Goal: Task Accomplishment & Management: Complete application form

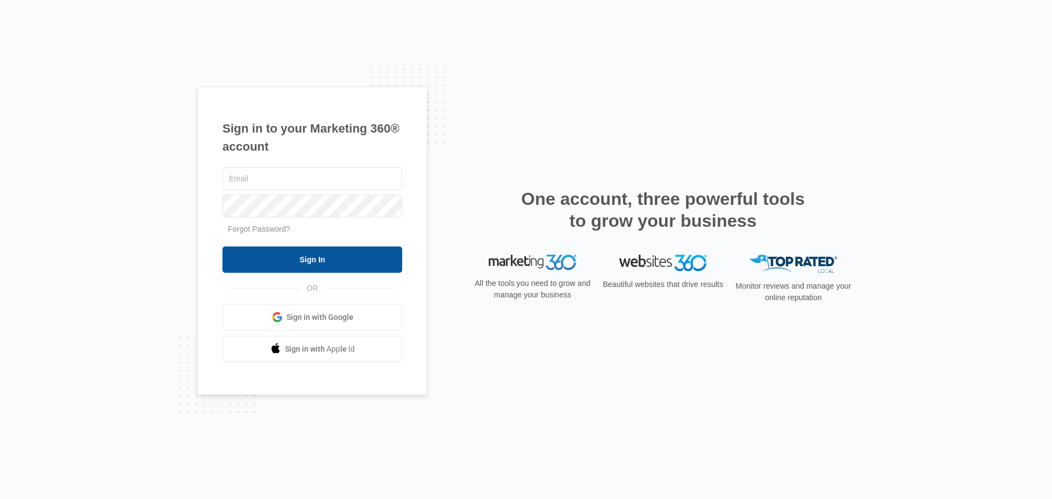
type input "[EMAIL_ADDRESS][DOMAIN_NAME]"
click at [326, 263] on input "Sign In" at bounding box center [313, 260] width 180 height 26
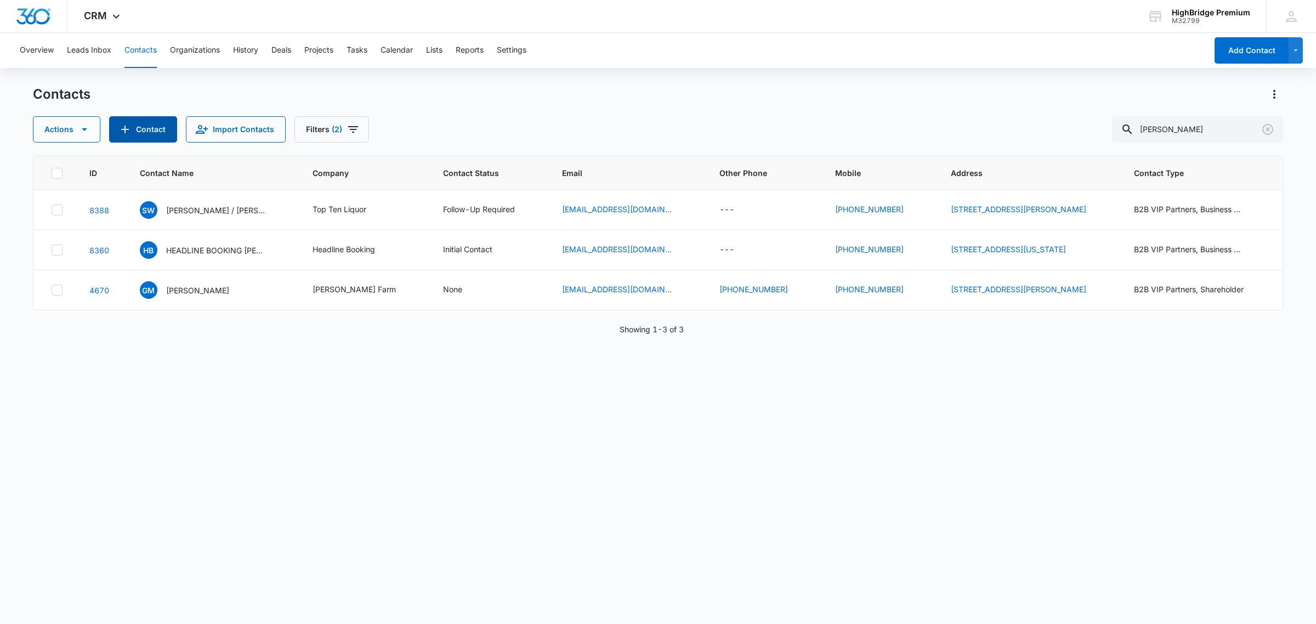
click at [123, 127] on icon "Add Contact" at bounding box center [124, 129] width 13 height 13
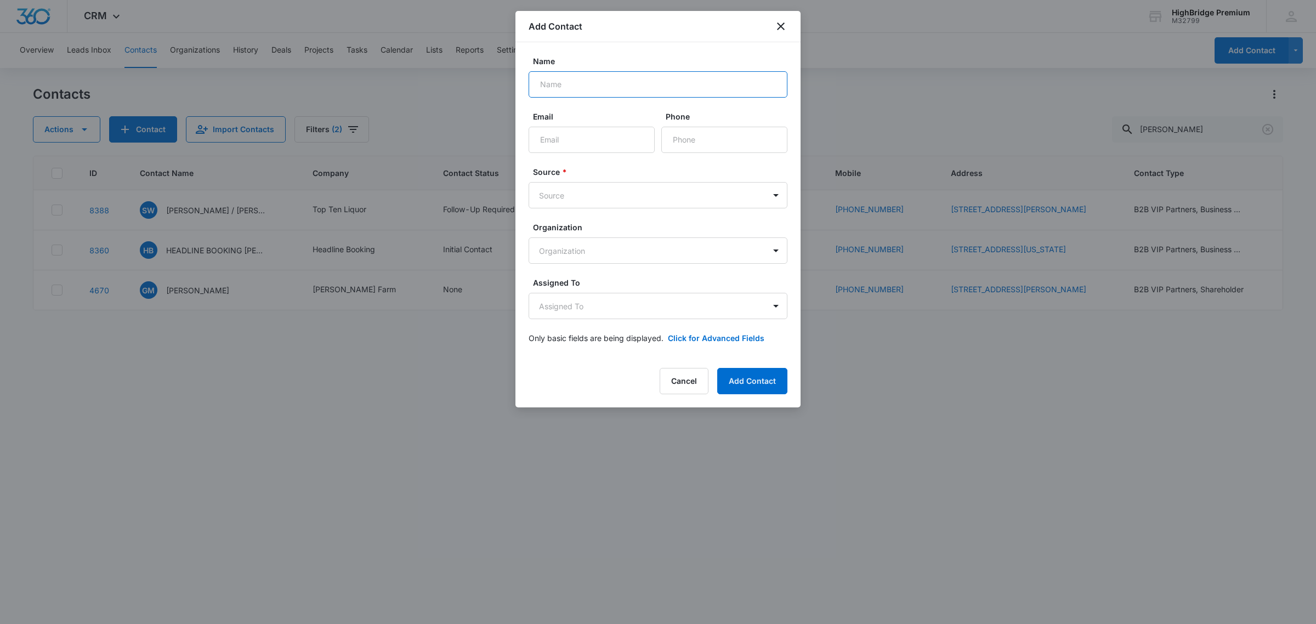
click at [561, 82] on input "Name" at bounding box center [657, 84] width 259 height 26
type input "[PERSON_NAME]"
click at [556, 138] on input "Email" at bounding box center [591, 140] width 126 height 26
type input "[EMAIL_ADDRESS][DOMAIN_NAME]"
click at [774, 196] on body "CRM Apps Reputation Forms CRM Email Social POS Content Ads Intelligence Files B…" at bounding box center [658, 312] width 1316 height 624
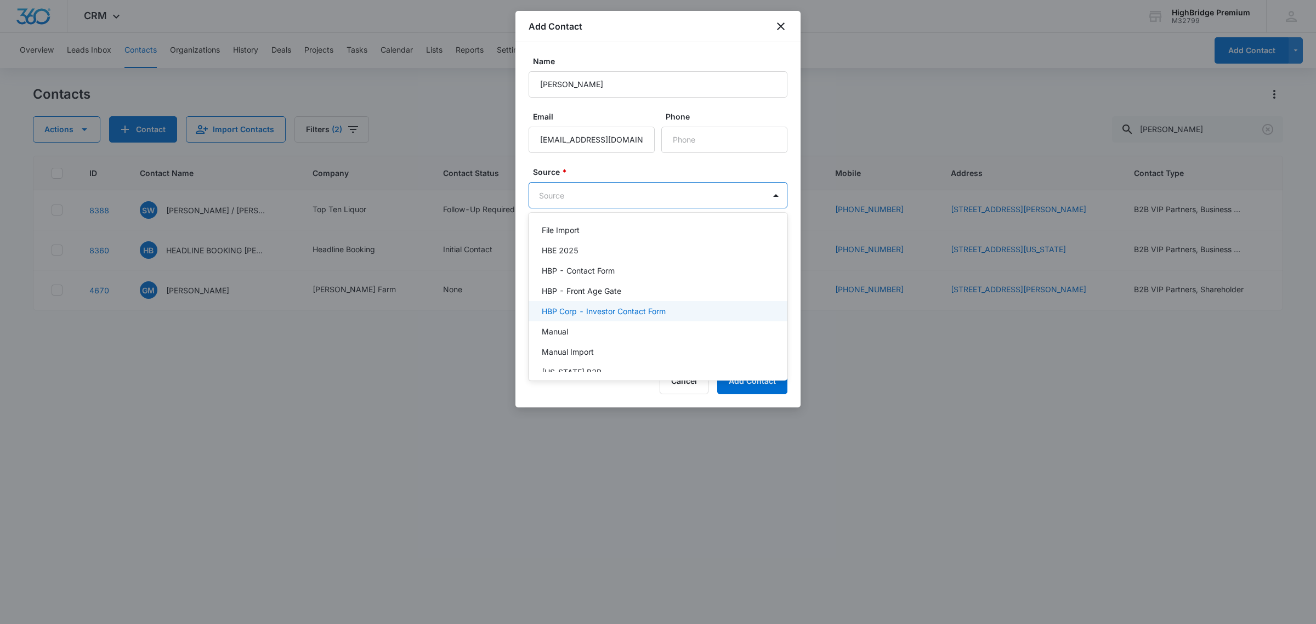
scroll to position [206, 0]
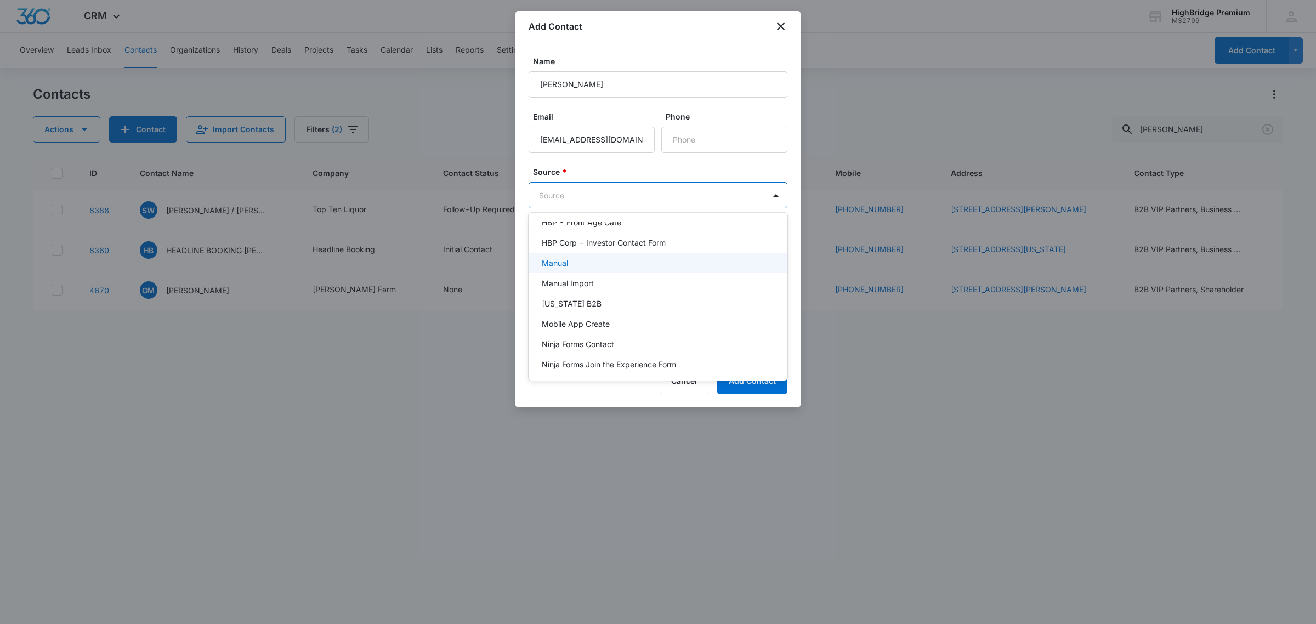
click at [562, 261] on p "Manual" at bounding box center [555, 263] width 26 height 12
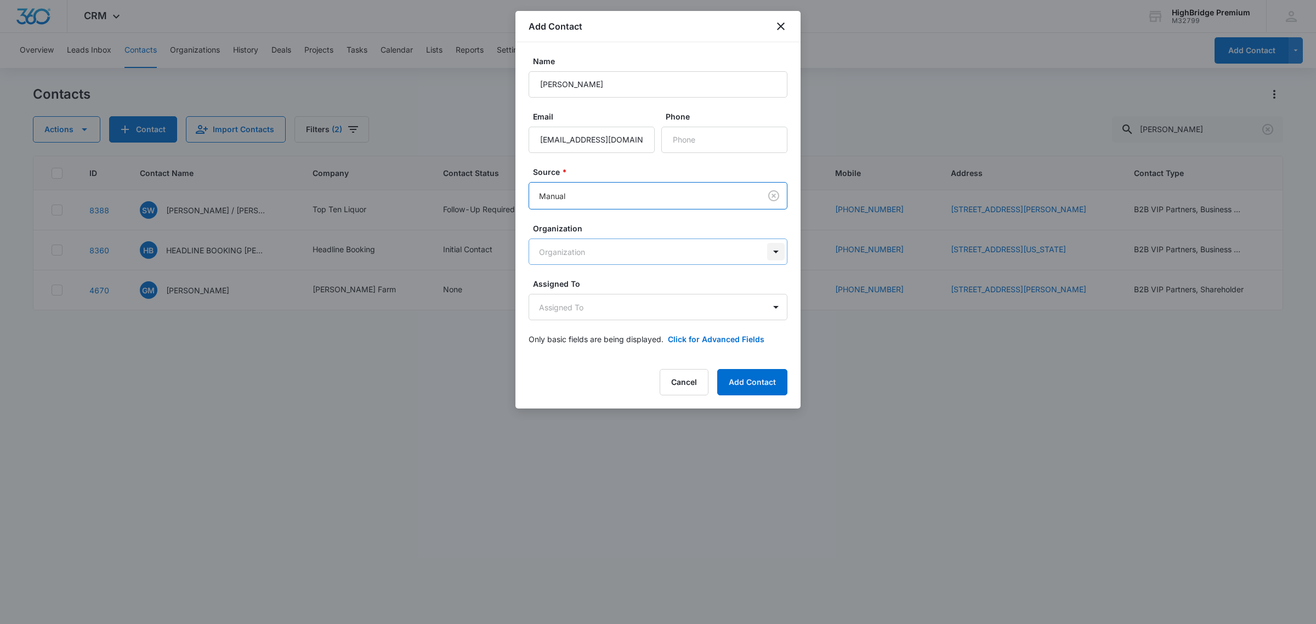
click at [774, 253] on body "CRM Apps Reputation Forms CRM Email Social POS Content Ads Intelligence Files B…" at bounding box center [658, 312] width 1316 height 624
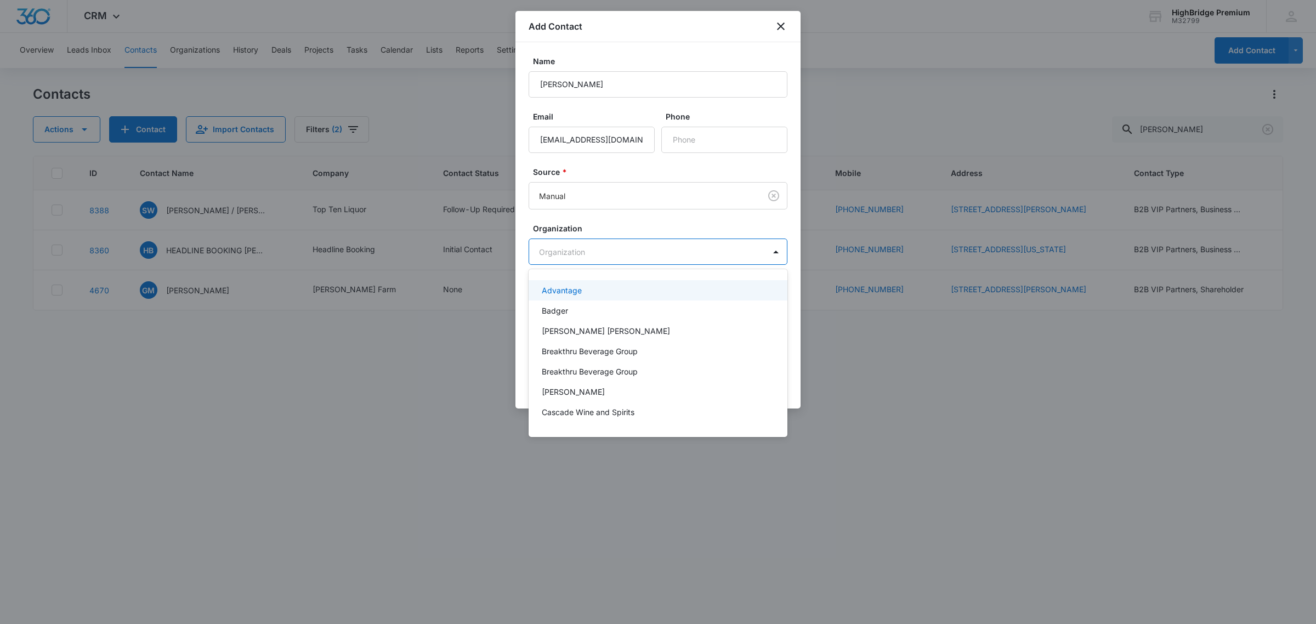
click at [733, 232] on div at bounding box center [658, 312] width 1316 height 624
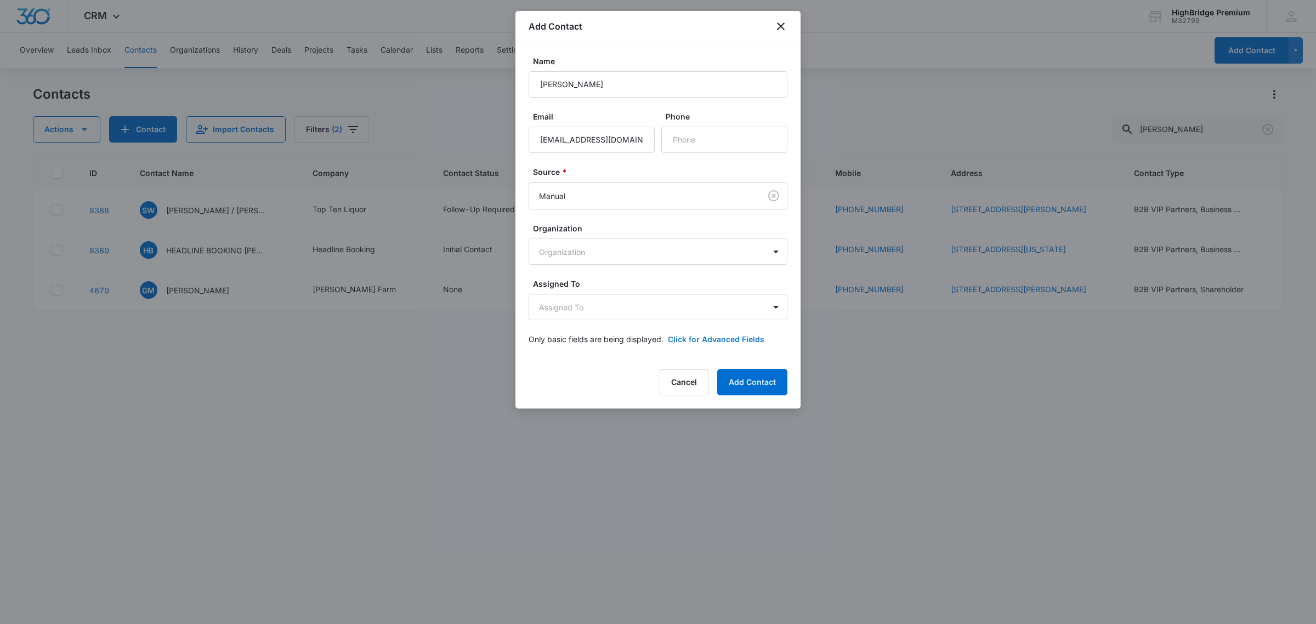
click at [732, 341] on button "Click for Advanced Fields" at bounding box center [716, 339] width 96 height 12
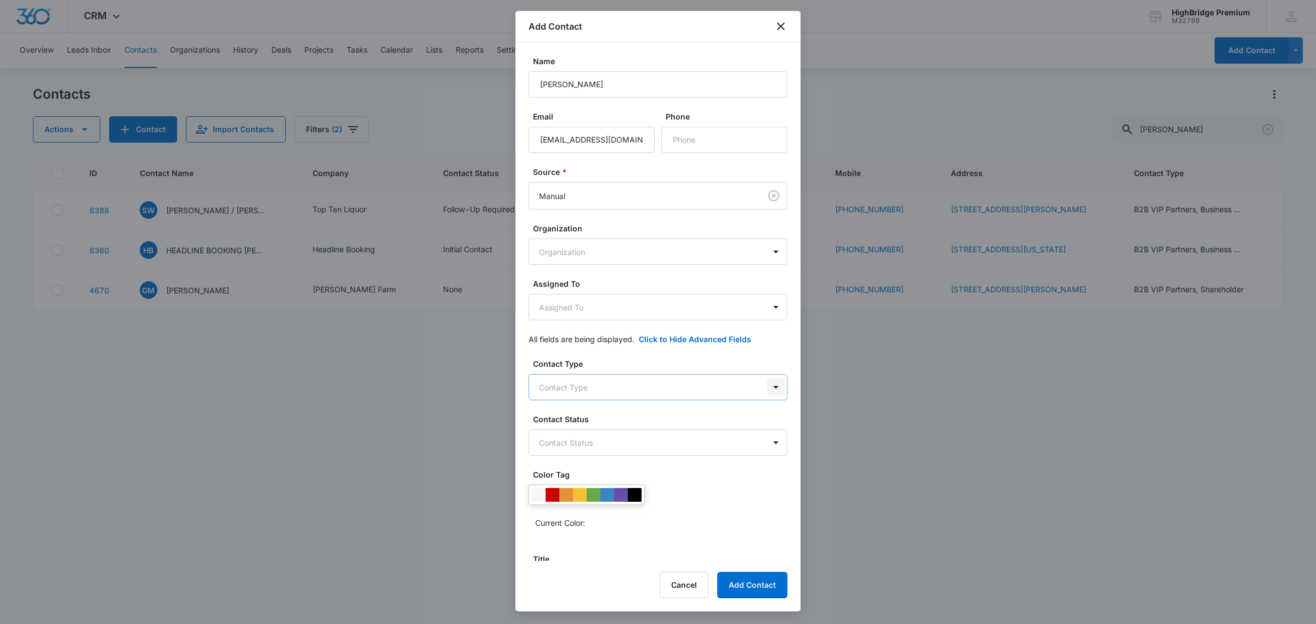
click at [766, 393] on body "CRM Apps Reputation Forms CRM Email Social POS Content Ads Intelligence Files B…" at bounding box center [658, 312] width 1316 height 624
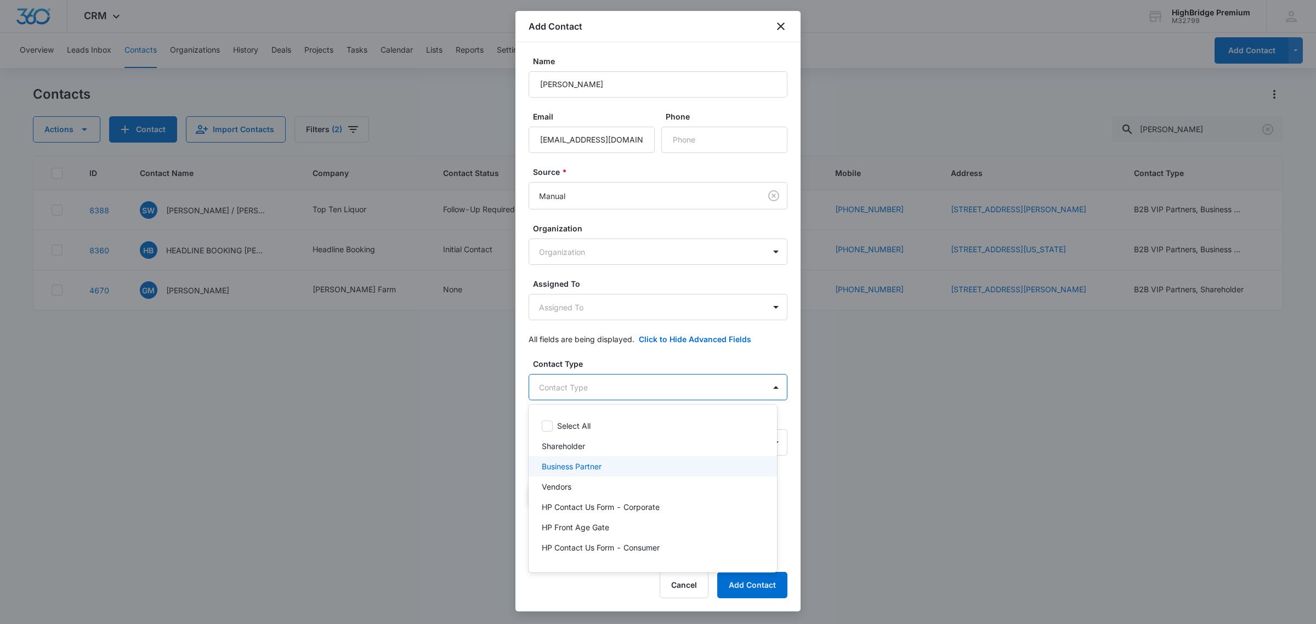
click at [595, 464] on p "Business Partner" at bounding box center [572, 466] width 60 height 12
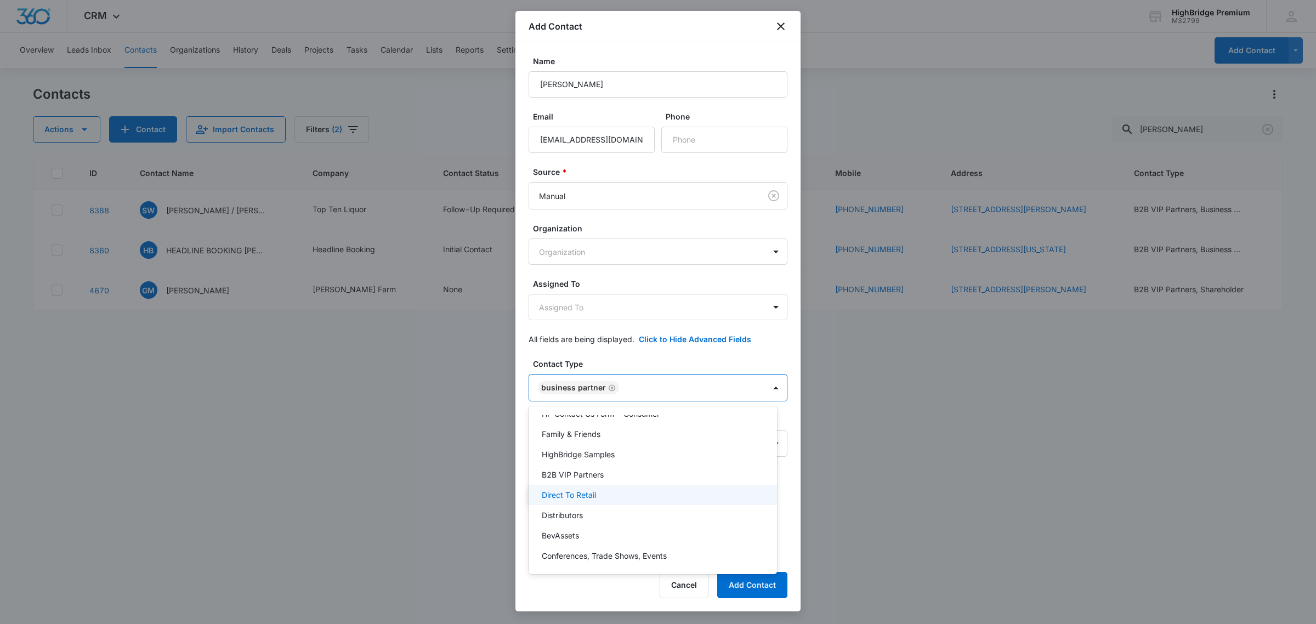
scroll to position [140, 0]
click at [747, 349] on div at bounding box center [658, 312] width 1316 height 624
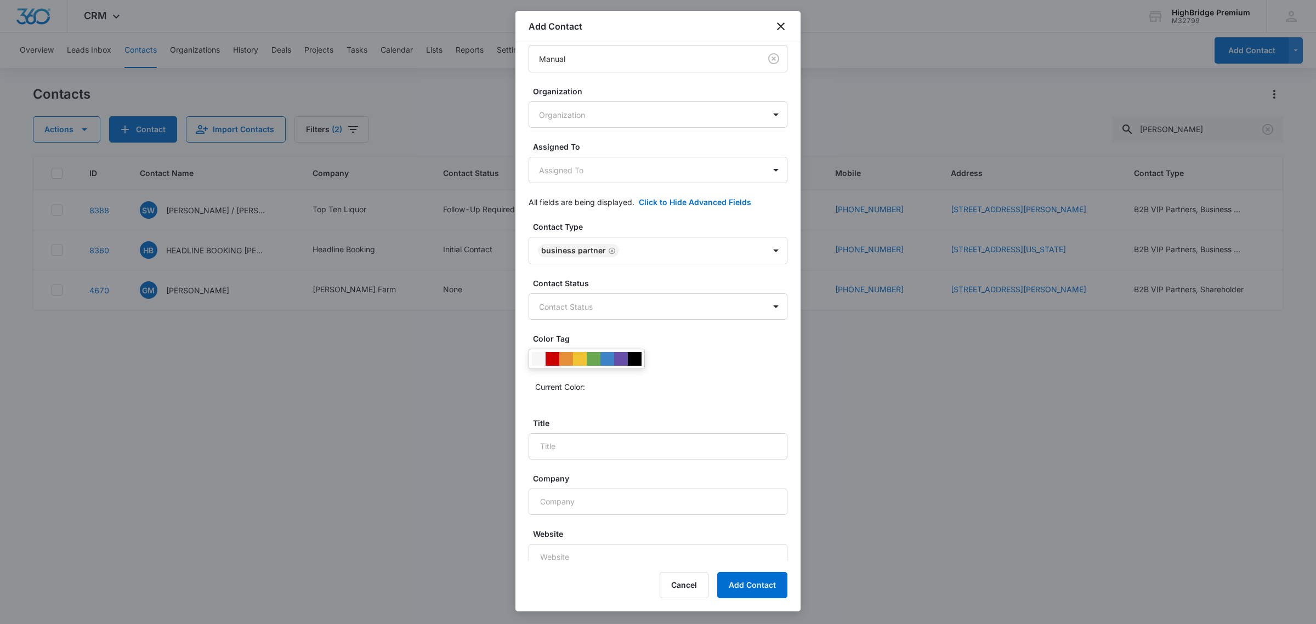
scroll to position [206, 0]
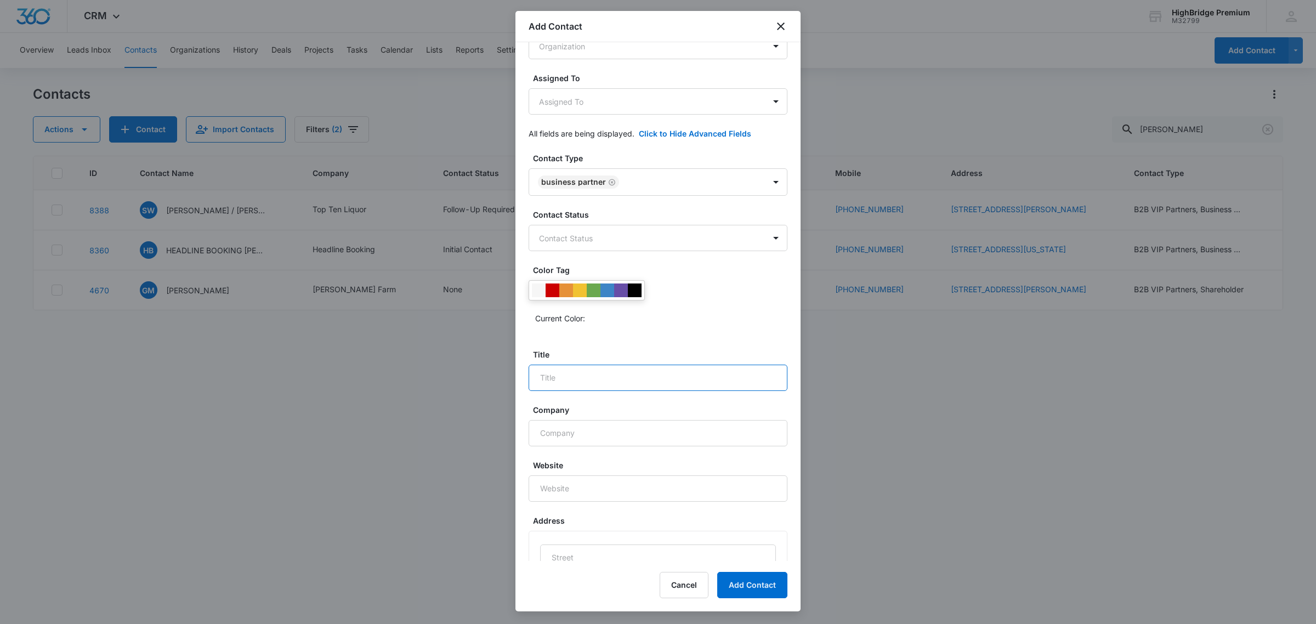
click at [546, 391] on input "Title" at bounding box center [657, 378] width 259 height 26
type input "Business Consultant - [GEOGRAPHIC_DATA]"
click at [554, 446] on input "Company" at bounding box center [657, 433] width 259 height 26
type input "Professional Services LLc"
click at [562, 502] on input "Website" at bounding box center [657, 488] width 259 height 26
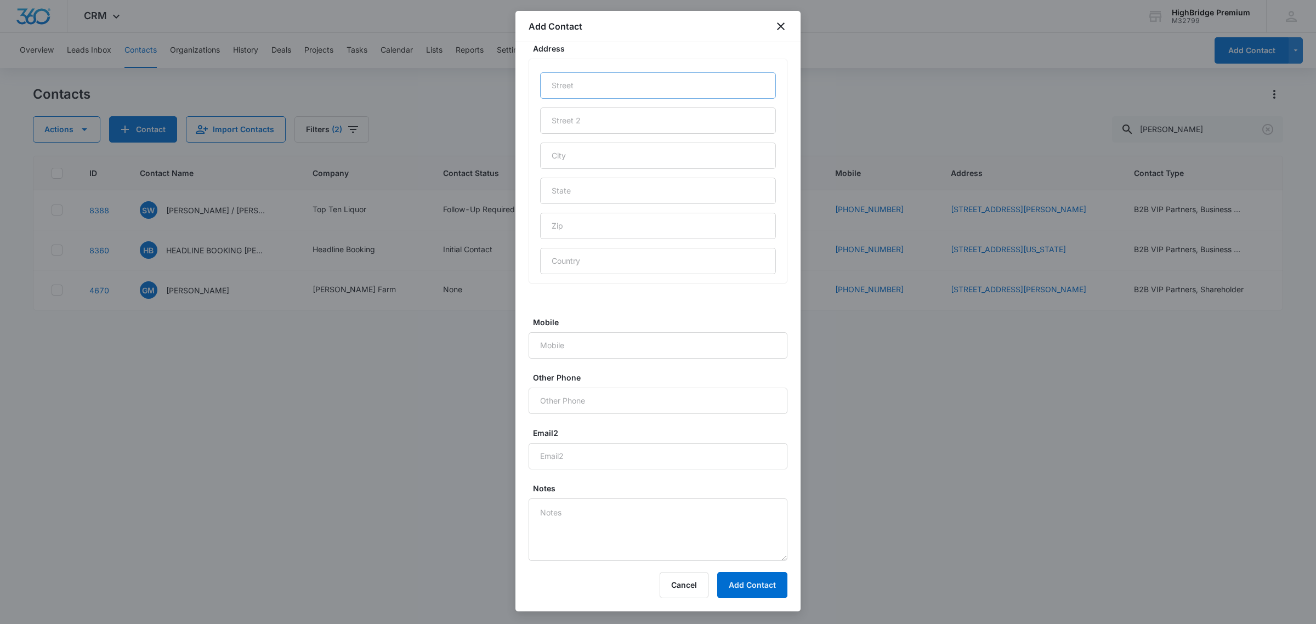
scroll to position [692, 0]
click at [548, 343] on input "Mobile" at bounding box center [657, 345] width 259 height 26
type input "[PHONE_NUMBER]"
click at [554, 459] on input "Email2" at bounding box center [657, 456] width 259 height 26
click at [563, 516] on textarea "Notes" at bounding box center [657, 529] width 259 height 62
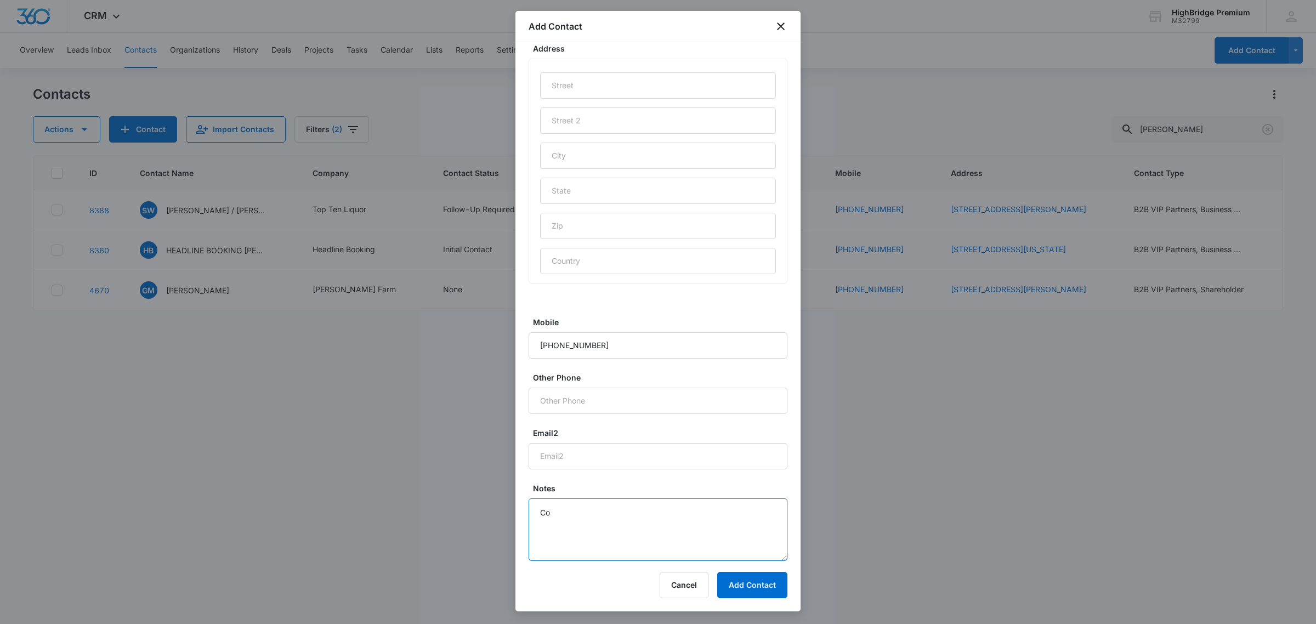
type textarea "C"
type textarea "Cannabis Business Consultants referred by [PERSON_NAME]?"
click at [756, 587] on button "Add Contact" at bounding box center [752, 585] width 70 height 26
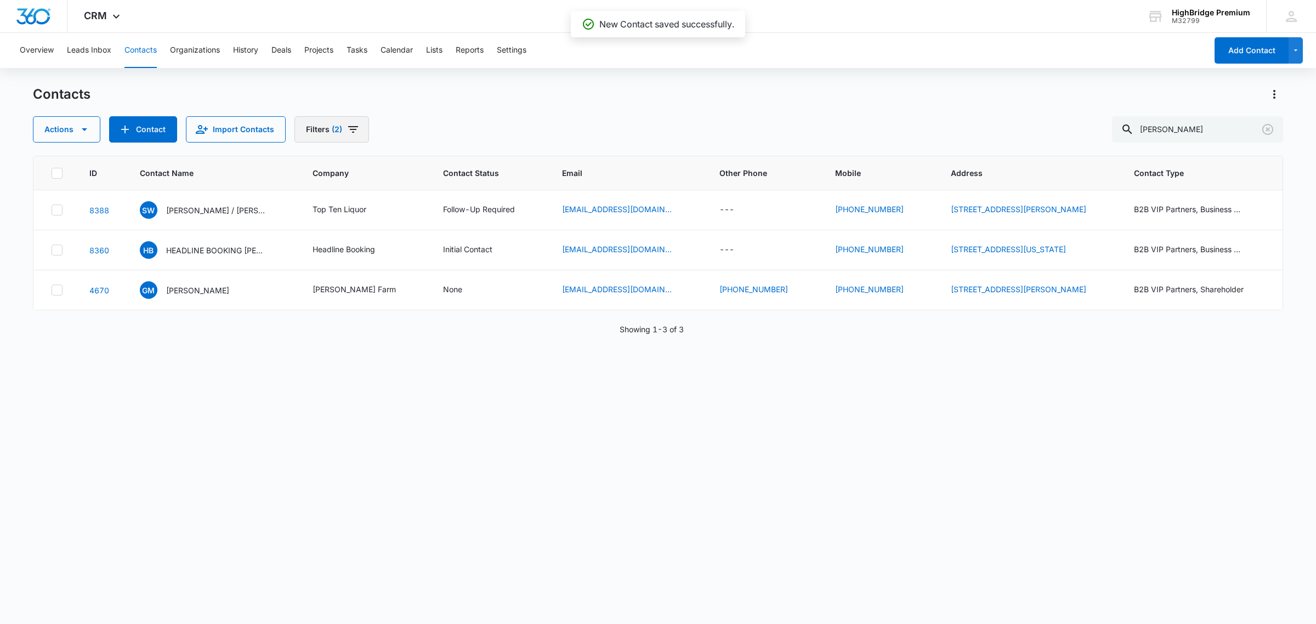
click at [351, 130] on icon "Filters" at bounding box center [352, 129] width 13 height 13
click at [423, 257] on icon "Show Type filters" at bounding box center [424, 254] width 3 height 5
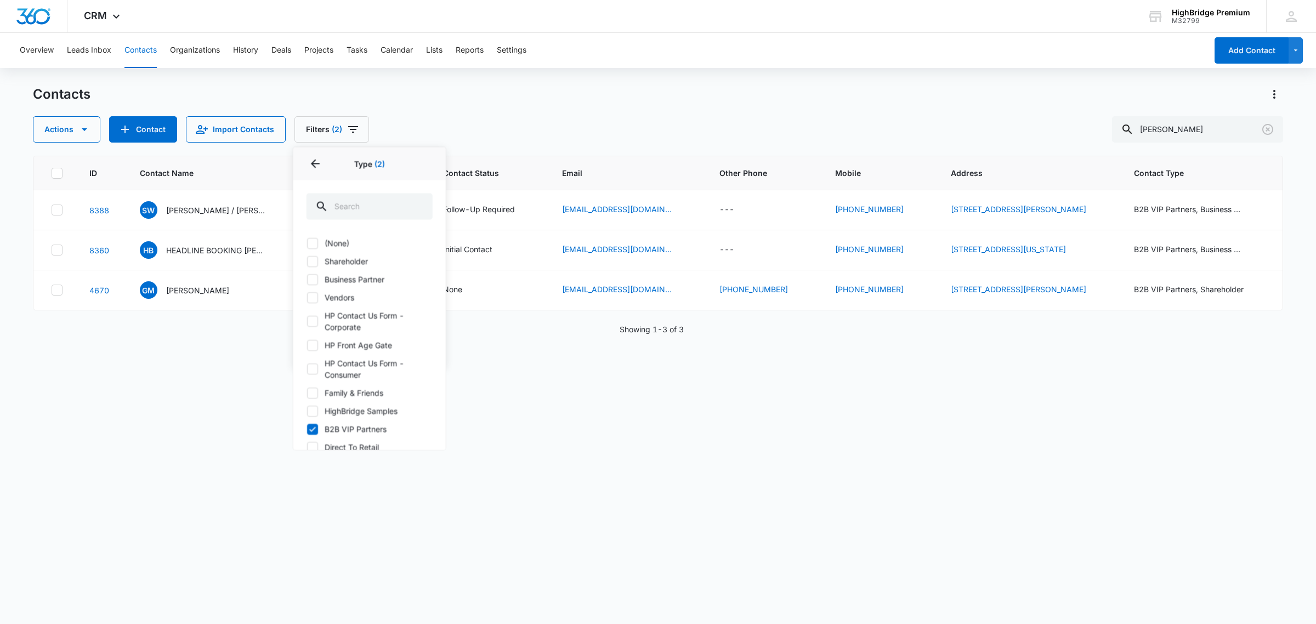
click at [371, 283] on label "Business Partner" at bounding box center [369, 280] width 126 height 12
click at [307, 280] on input "Business Partner" at bounding box center [306, 279] width 1 height 1
checkbox input "true"
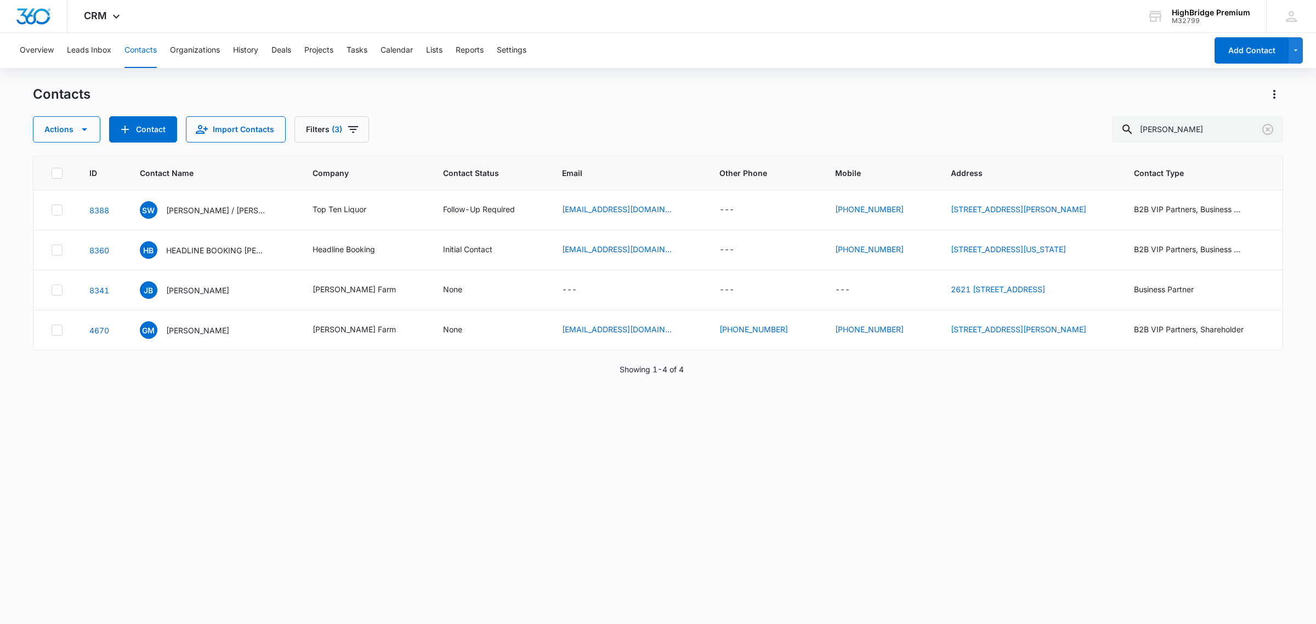
click at [510, 432] on div "ID Contact Name Company Contact Status Email Other Phone Mobile Address Contact…" at bounding box center [658, 383] width 1250 height 454
click at [351, 133] on icon "Filters" at bounding box center [352, 129] width 13 height 13
click at [425, 252] on icon "Show Type filters" at bounding box center [423, 254] width 13 height 13
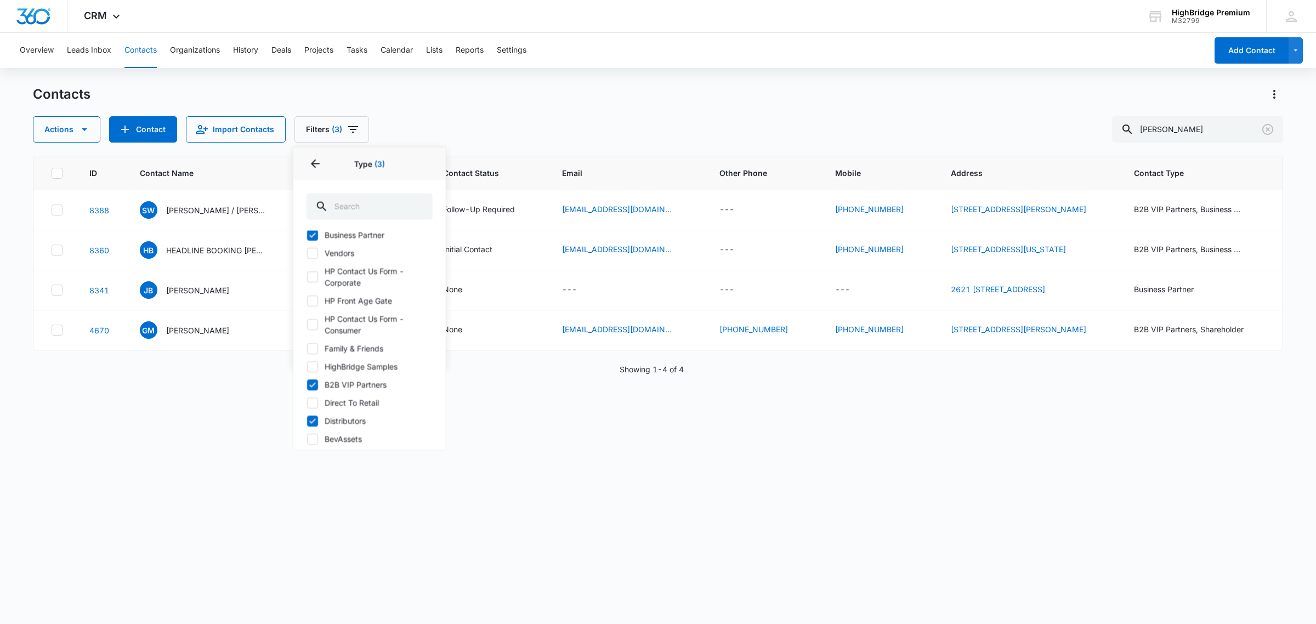
scroll to position [88, 0]
click at [311, 377] on icon at bounding box center [312, 377] width 10 height 10
click at [307, 377] on input "Distributors" at bounding box center [306, 377] width 1 height 1
checkbox input "false"
click at [681, 455] on div "ID Contact Name Company Contact Status Email Other Phone Mobile Address Contact…" at bounding box center [658, 383] width 1250 height 454
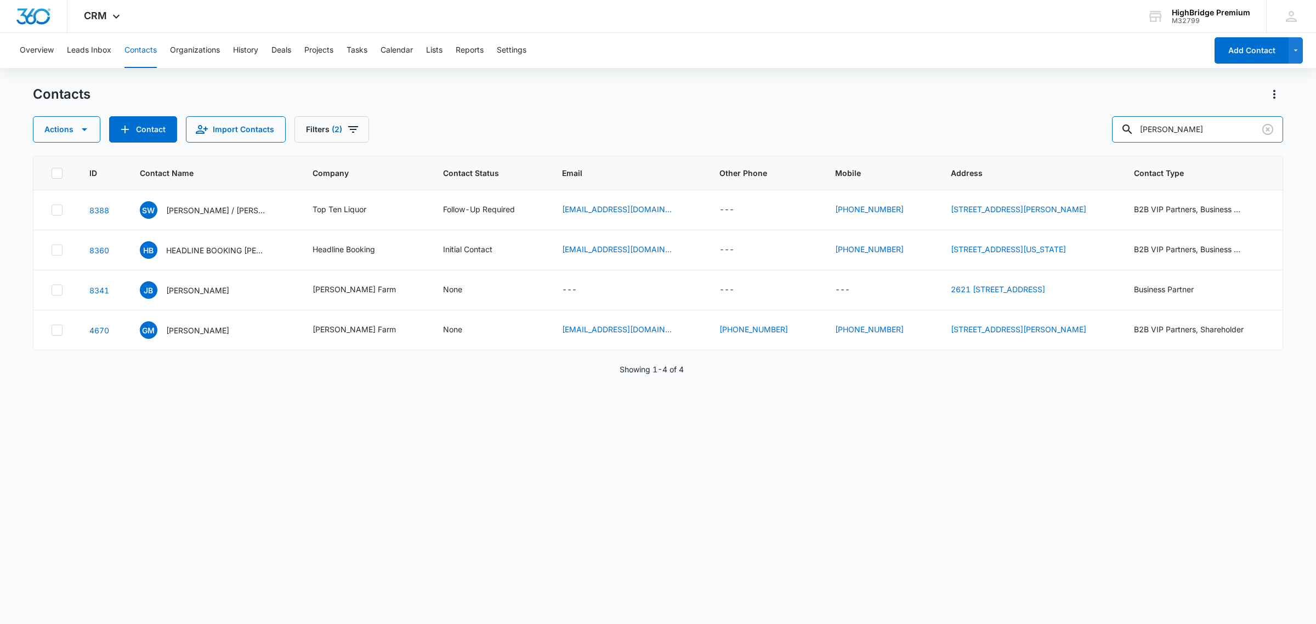
drag, startPoint x: 1155, startPoint y: 137, endPoint x: 1075, endPoint y: 141, distance: 80.1
click at [1075, 141] on div "Actions Contact Import Contacts Filters (2) [PERSON_NAME]" at bounding box center [658, 129] width 1250 height 26
click at [896, 534] on div "ID Contact Name Company Contact Status Email Other Phone Mobile Address Contact…" at bounding box center [658, 383] width 1250 height 454
click at [204, 420] on div "ID Contact Name Company Contact Status Email Other Phone Mobile Address Contact…" at bounding box center [658, 383] width 1250 height 454
click at [348, 127] on icon "Filters" at bounding box center [353, 129] width 10 height 7
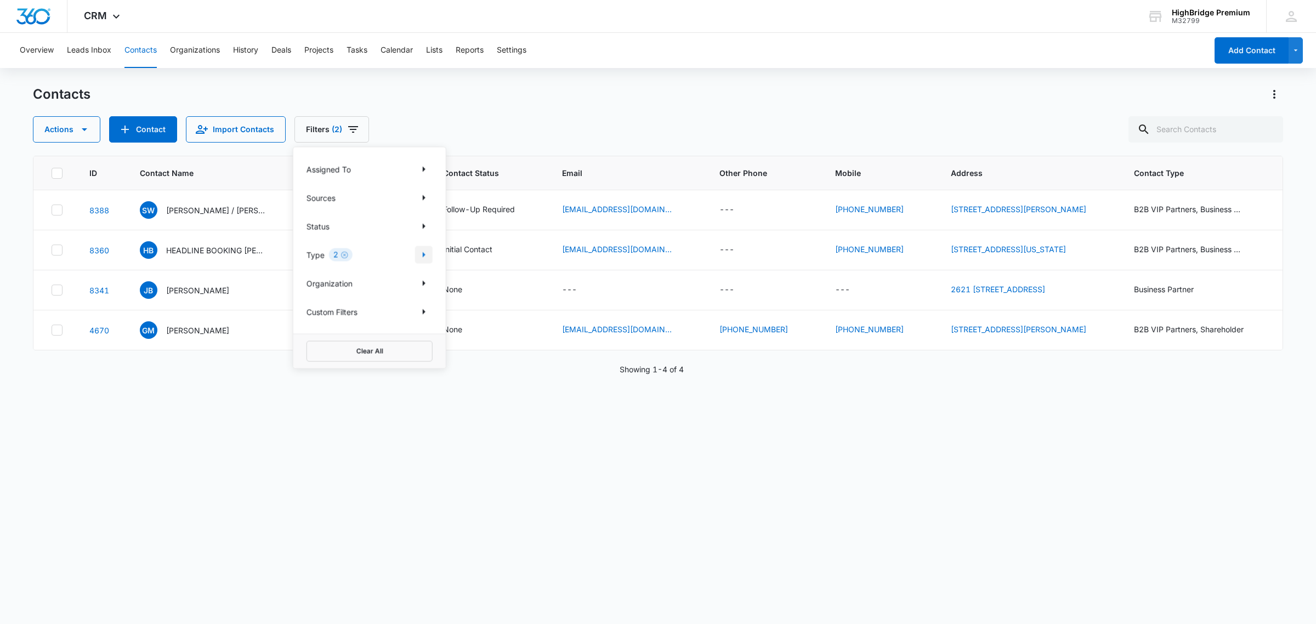
click at [424, 250] on icon "Show Type filters" at bounding box center [423, 254] width 13 height 13
click at [512, 441] on div "ID Contact Name Company Contact Status Email Other Phone Mobile Address Contact…" at bounding box center [658, 383] width 1250 height 454
click at [1182, 130] on input "text" at bounding box center [1205, 129] width 155 height 26
type input "[PERSON_NAME]"
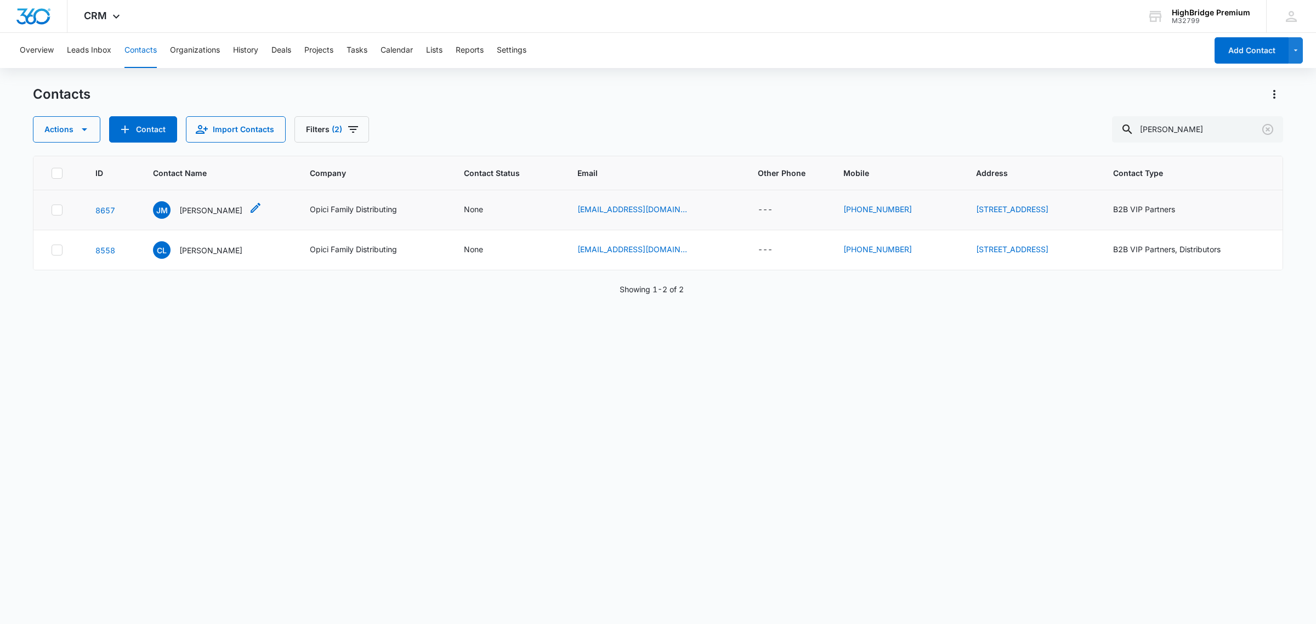
click at [196, 212] on p "[PERSON_NAME]" at bounding box center [210, 210] width 63 height 12
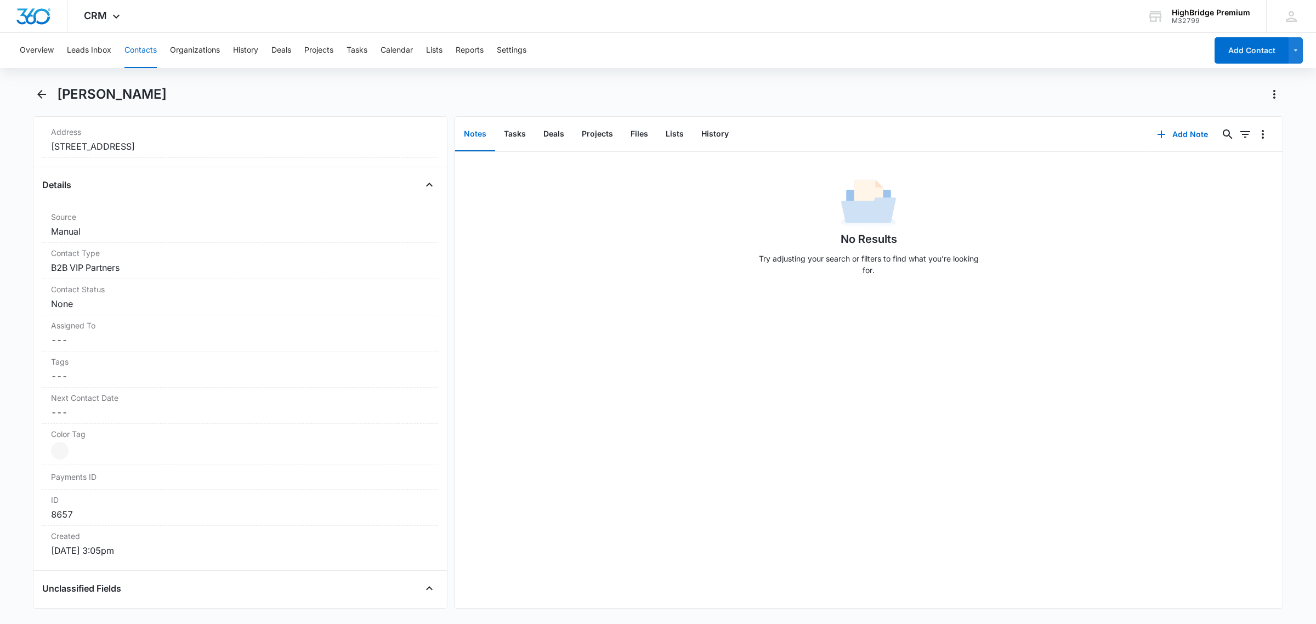
scroll to position [349, 0]
click at [169, 275] on dd "Cancel Save Changes B2B VIP Partners" at bounding box center [240, 273] width 378 height 13
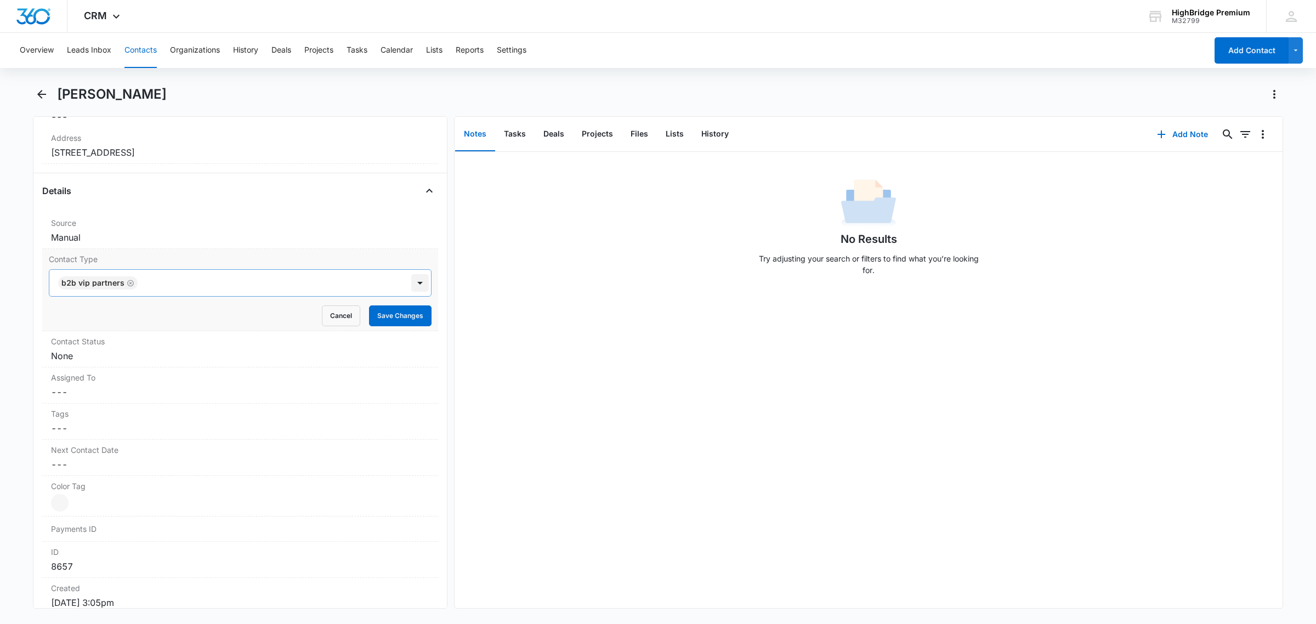
click at [415, 287] on div at bounding box center [420, 283] width 18 height 18
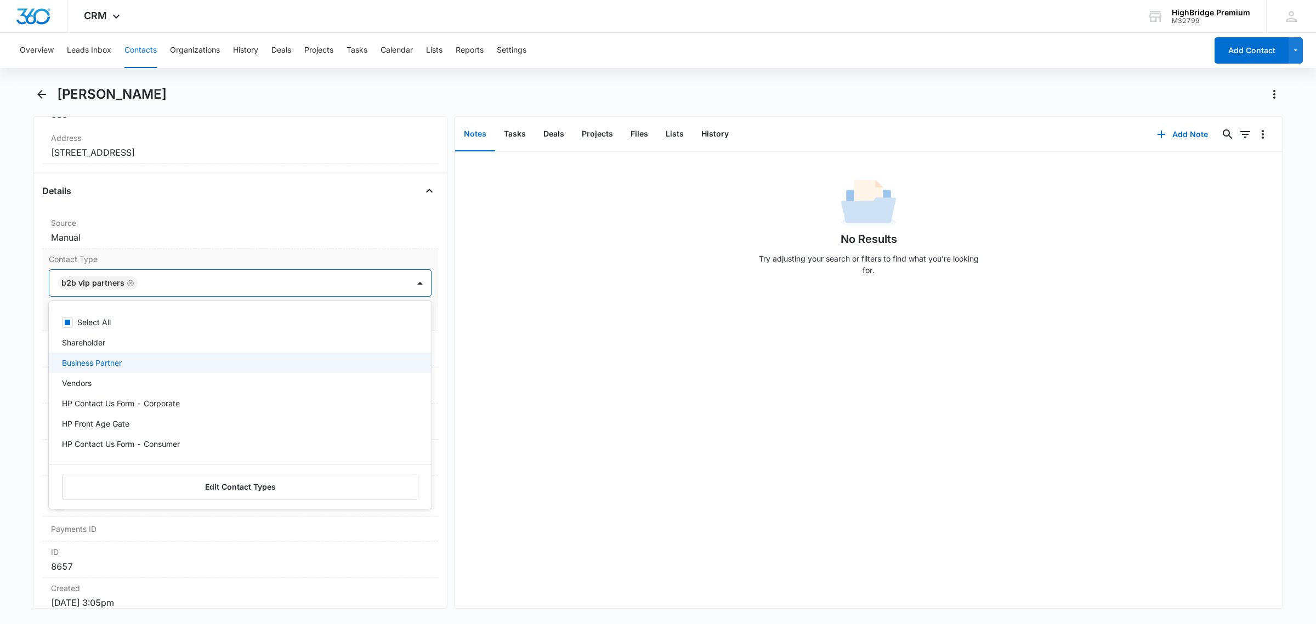
click at [122, 360] on p "Business Partner" at bounding box center [92, 363] width 60 height 12
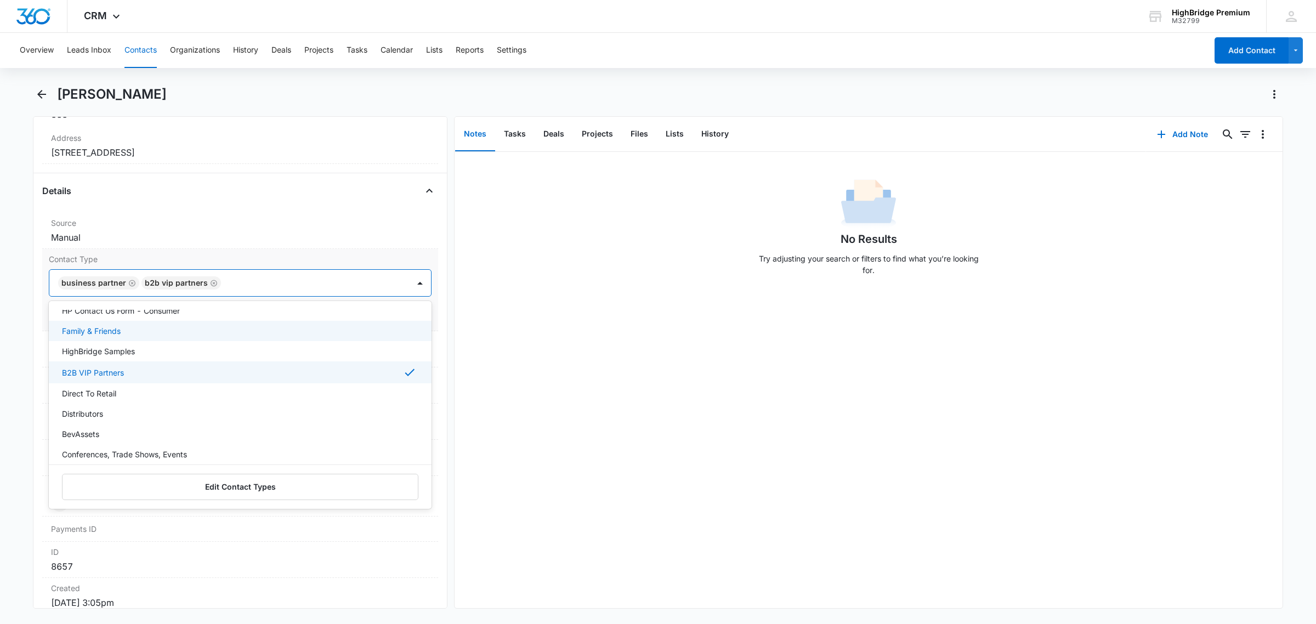
scroll to position [141, 0]
click at [565, 383] on div "No Results Try adjusting your search or filters to find what you’re looking for." at bounding box center [868, 380] width 828 height 456
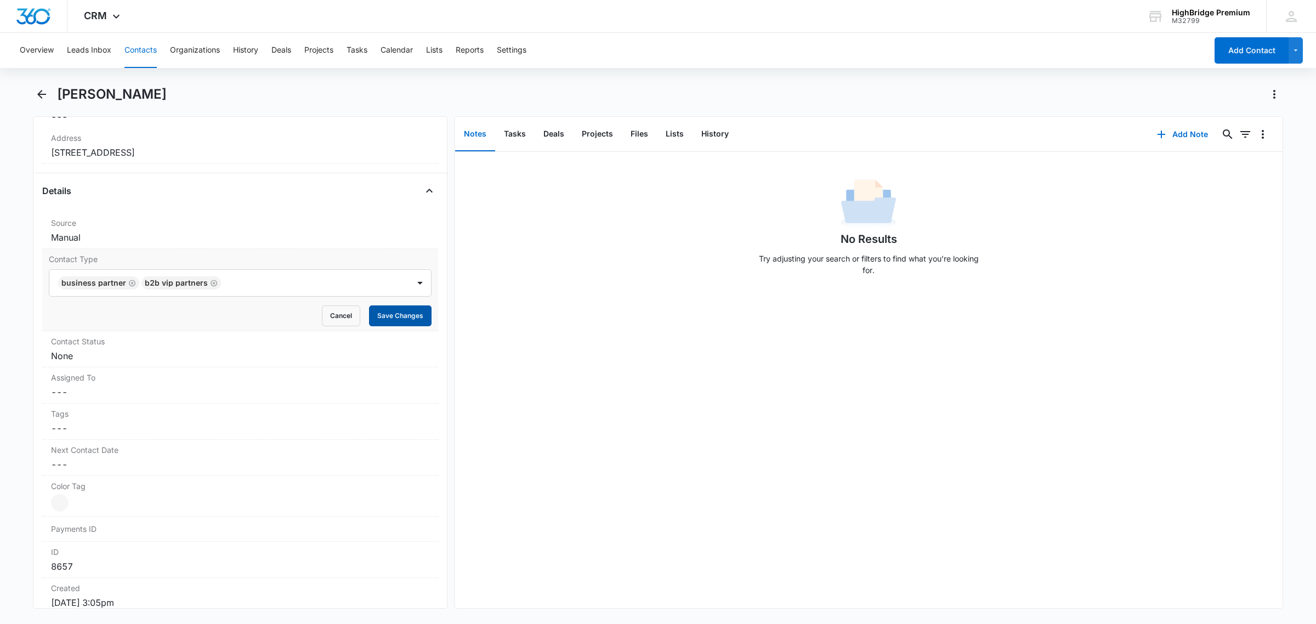
click at [385, 318] on button "Save Changes" at bounding box center [400, 315] width 62 height 21
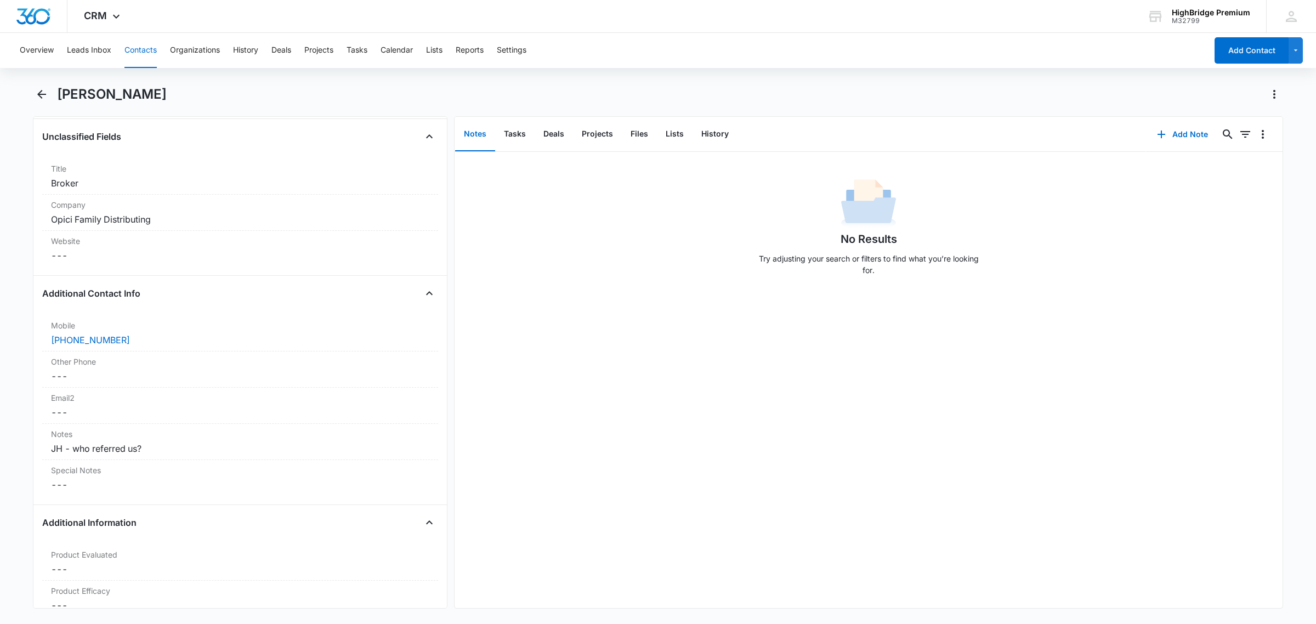
scroll to position [828, 0]
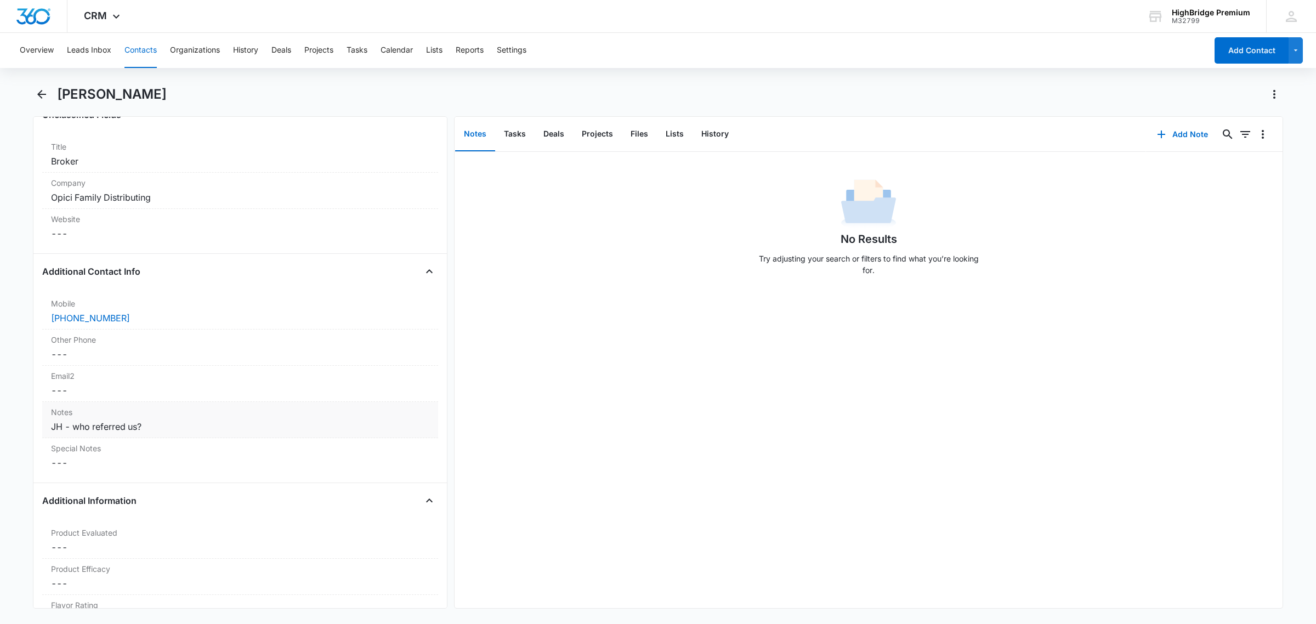
click at [151, 426] on div "JH - who referred us?" at bounding box center [240, 426] width 378 height 13
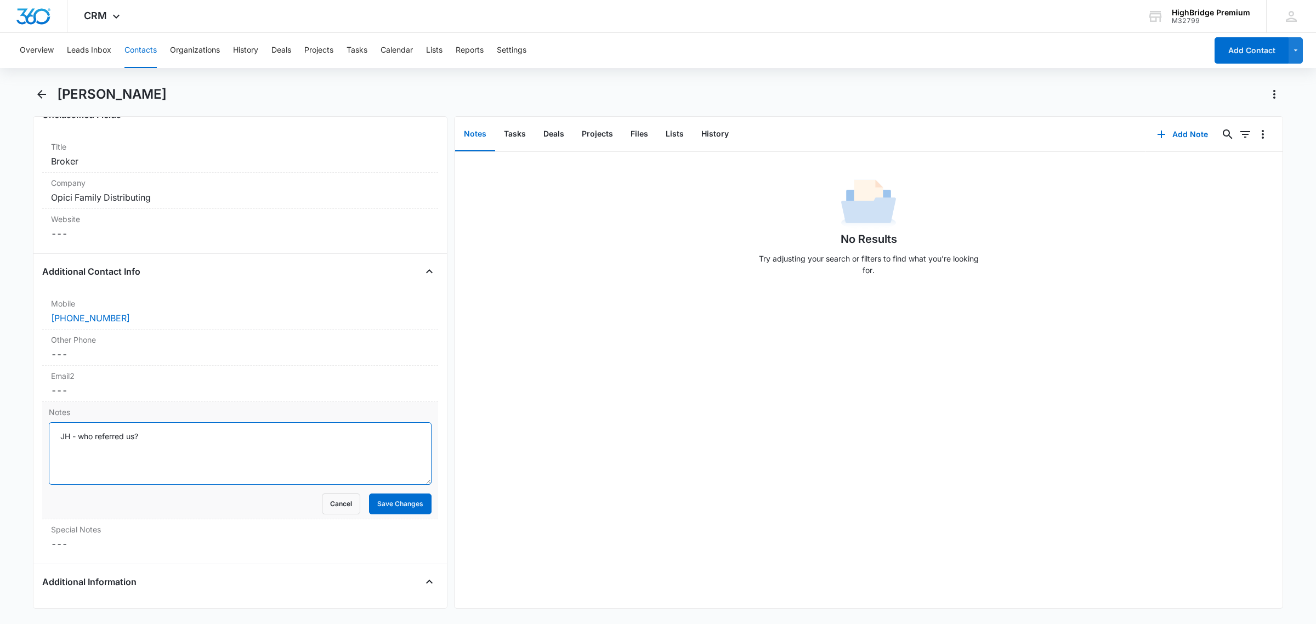
click at [149, 434] on textarea "JH - who referred us?" at bounding box center [240, 453] width 383 height 62
drag, startPoint x: 150, startPoint y: 439, endPoint x: 42, endPoint y: 440, distance: 107.4
click at [42, 440] on div "Notes JH - who referred us? Cancel Save Changes" at bounding box center [240, 460] width 396 height 117
type textarea "Was referred to us by [PERSON_NAME]"
click at [381, 503] on button "Save Changes" at bounding box center [400, 503] width 62 height 21
